Goal: Task Accomplishment & Management: Complete application form

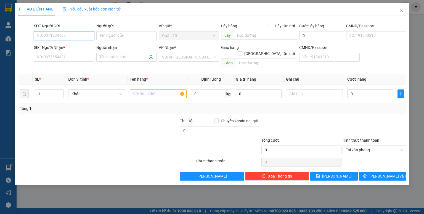
click at [72, 35] on input "SĐT Người Gửi" at bounding box center [64, 35] width 60 height 9
click at [69, 46] on div "0937883744 - trường" at bounding box center [64, 47] width 54 height 6
type input "0937883744"
type input "trường"
type input "0989029201"
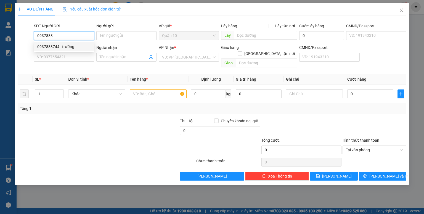
type input "linh"
type input "0937883744"
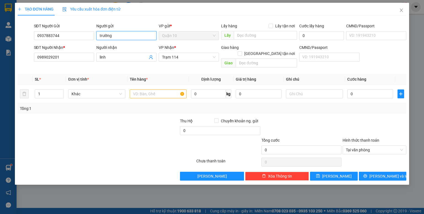
click at [112, 36] on input "trường" at bounding box center [126, 35] width 60 height 9
type input "t"
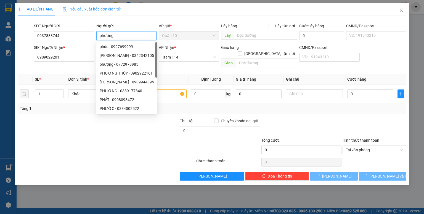
type input "phương"
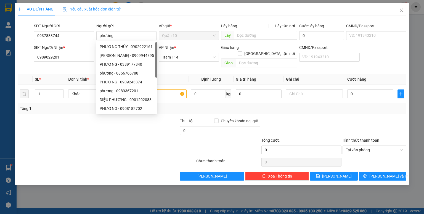
drag, startPoint x: 140, startPoint y: 24, endPoint x: 198, endPoint y: 14, distance: 58.4
click at [142, 23] on div "Người gửi" at bounding box center [126, 26] width 60 height 6
click at [142, 31] on input "phương" at bounding box center [126, 35] width 60 height 9
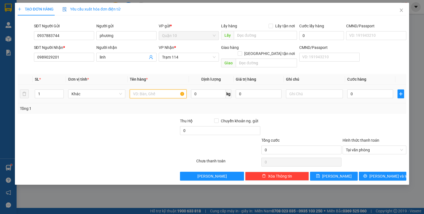
click at [167, 90] on input "text" at bounding box center [158, 94] width 57 height 9
type input "bọc trắng lọ nhựa"
click at [240, 91] on input "0" at bounding box center [259, 94] width 46 height 9
type input "100.000"
click at [312, 108] on div "Transit Pickup Surcharge Ids Transit Deliver Surcharge Ids Transit Deliver Surc…" at bounding box center [212, 100] width 389 height 161
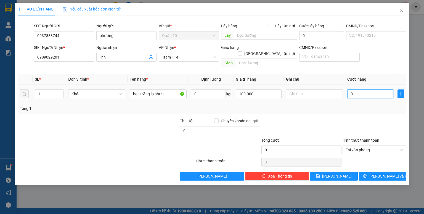
click at [351, 91] on input "0" at bounding box center [371, 94] width 46 height 9
type input "4"
type input "40"
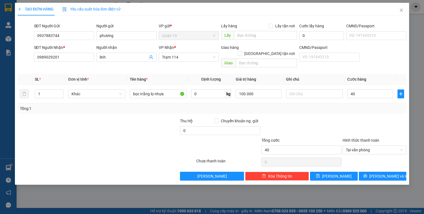
type input "40.000"
drag, startPoint x: 347, startPoint y: 109, endPoint x: 338, endPoint y: 137, distance: 29.6
click at [347, 109] on div "Transit Pickup Surcharge Ids Transit Deliver Surcharge Ids Transit Deliver Surc…" at bounding box center [212, 100] width 389 height 161
click at [320, 174] on icon "save" at bounding box center [318, 176] width 4 height 4
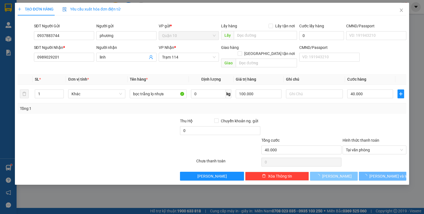
type input "0"
